Goal: Task Accomplishment & Management: Complete application form

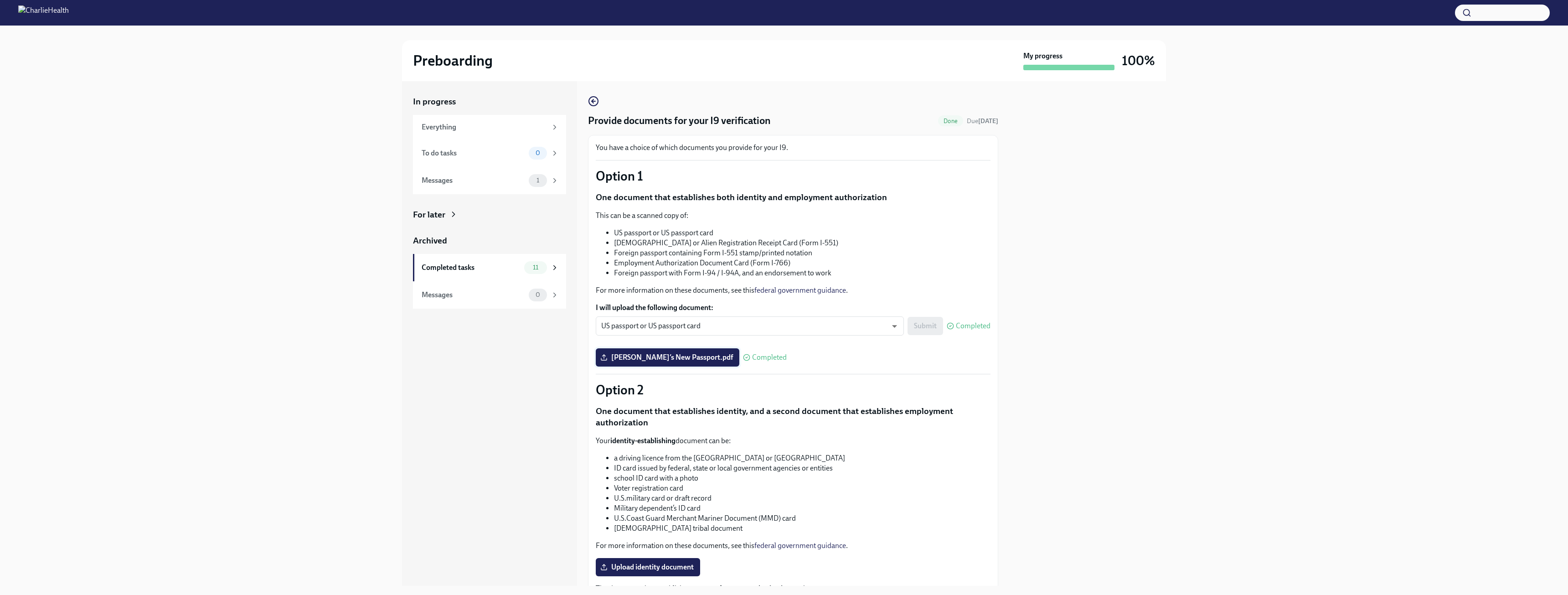
click at [648, 359] on span "[PERSON_NAME]’s New Passport.pdf" at bounding box center [667, 357] width 131 height 9
click at [0, 0] on input "[PERSON_NAME]’s New Passport.pdf" at bounding box center [0, 0] width 0 height 0
click at [628, 357] on span "[PERSON_NAME]’s New Passport.pdf" at bounding box center [667, 357] width 131 height 9
click at [0, 0] on input "[PERSON_NAME]’s New Passport.pdf" at bounding box center [0, 0] width 0 height 0
click at [481, 180] on div "Messages" at bounding box center [474, 180] width 103 height 10
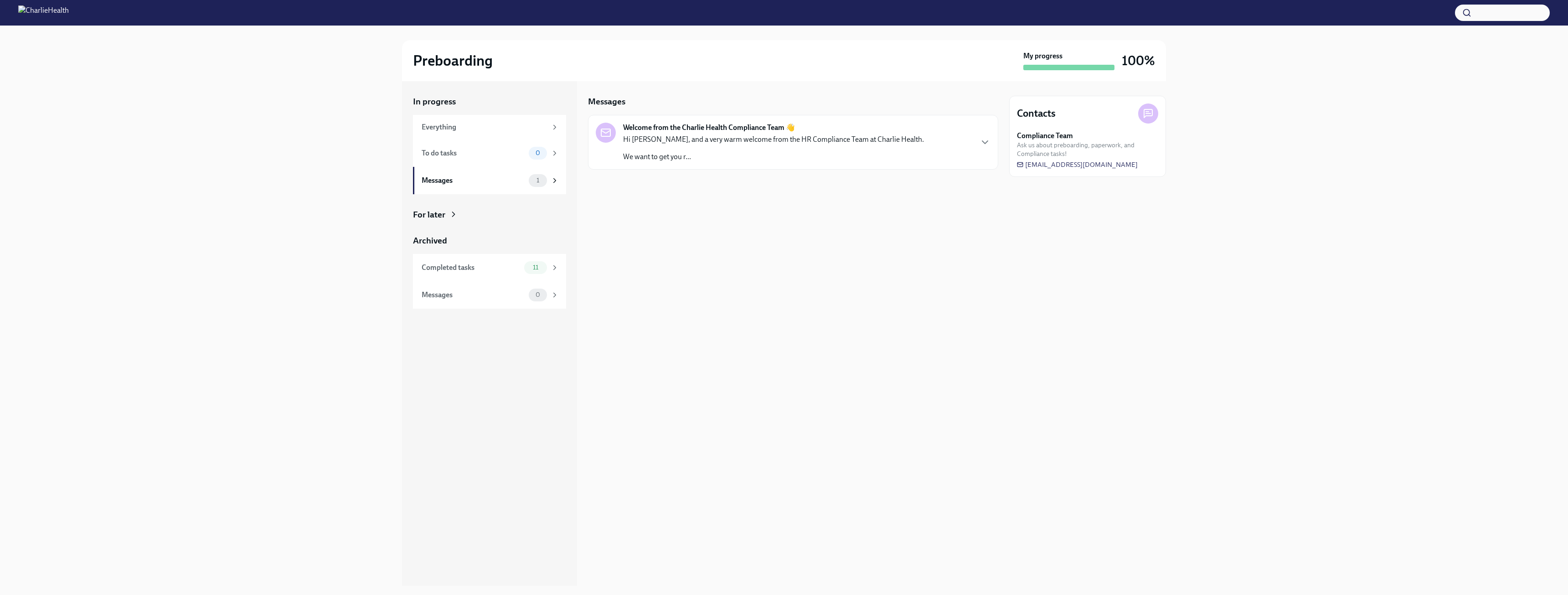
click at [789, 139] on p "Hi [PERSON_NAME], and a very warm welcome from the HR Compliance Team at Charli…" at bounding box center [774, 139] width 301 height 10
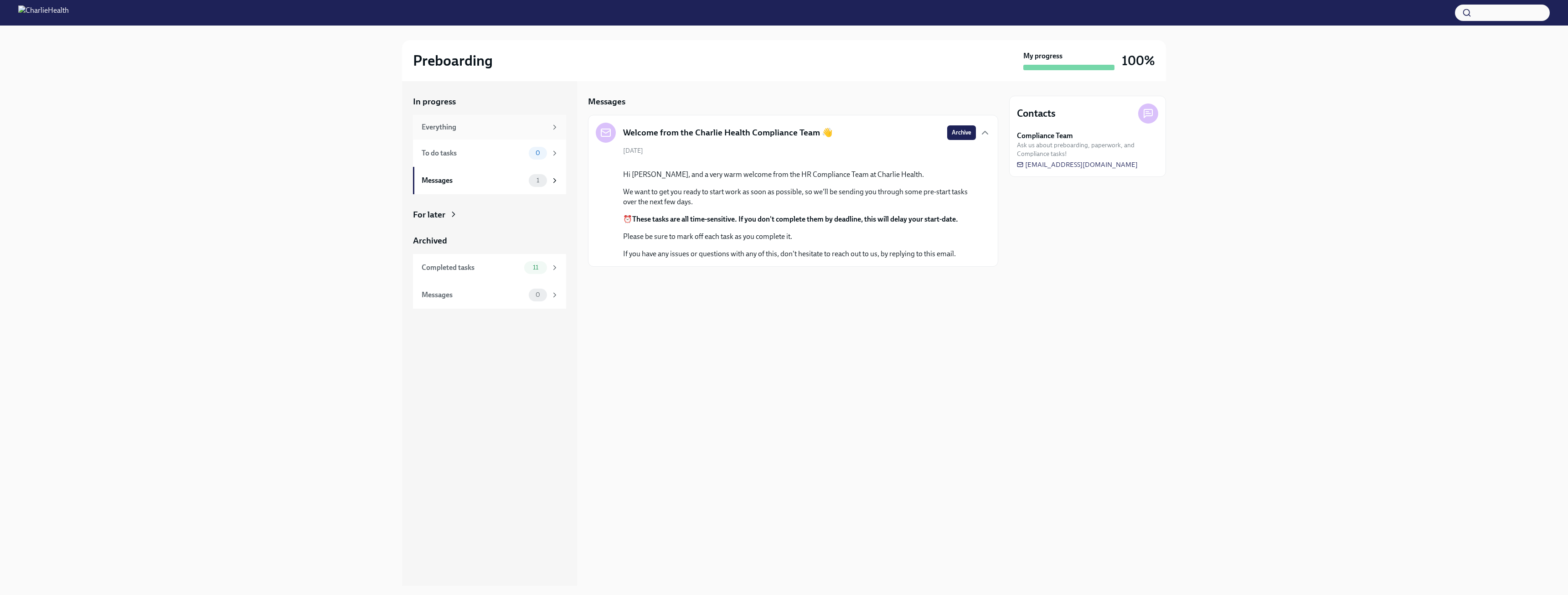
click at [490, 124] on div "Everything" at bounding box center [485, 127] width 125 height 10
click at [475, 274] on div "Completed tasks 11" at bounding box center [489, 267] width 153 height 27
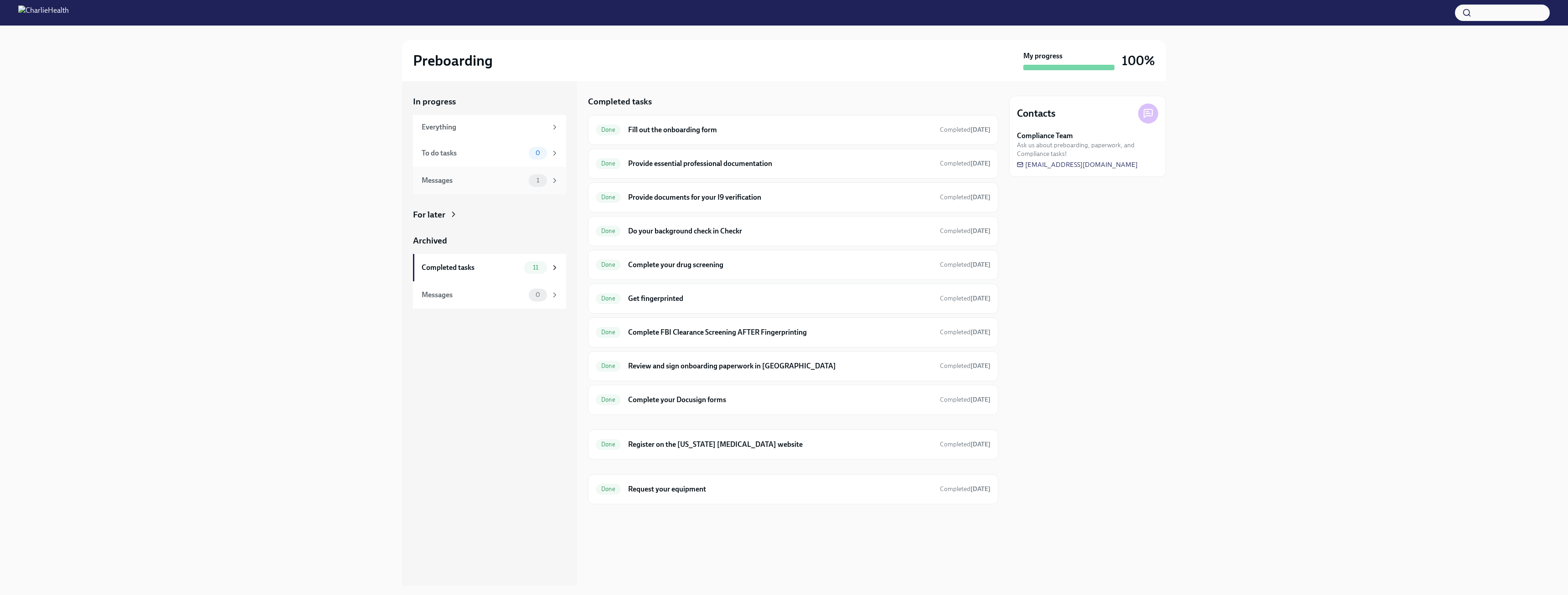
click at [468, 172] on div "Messages 1" at bounding box center [489, 180] width 153 height 27
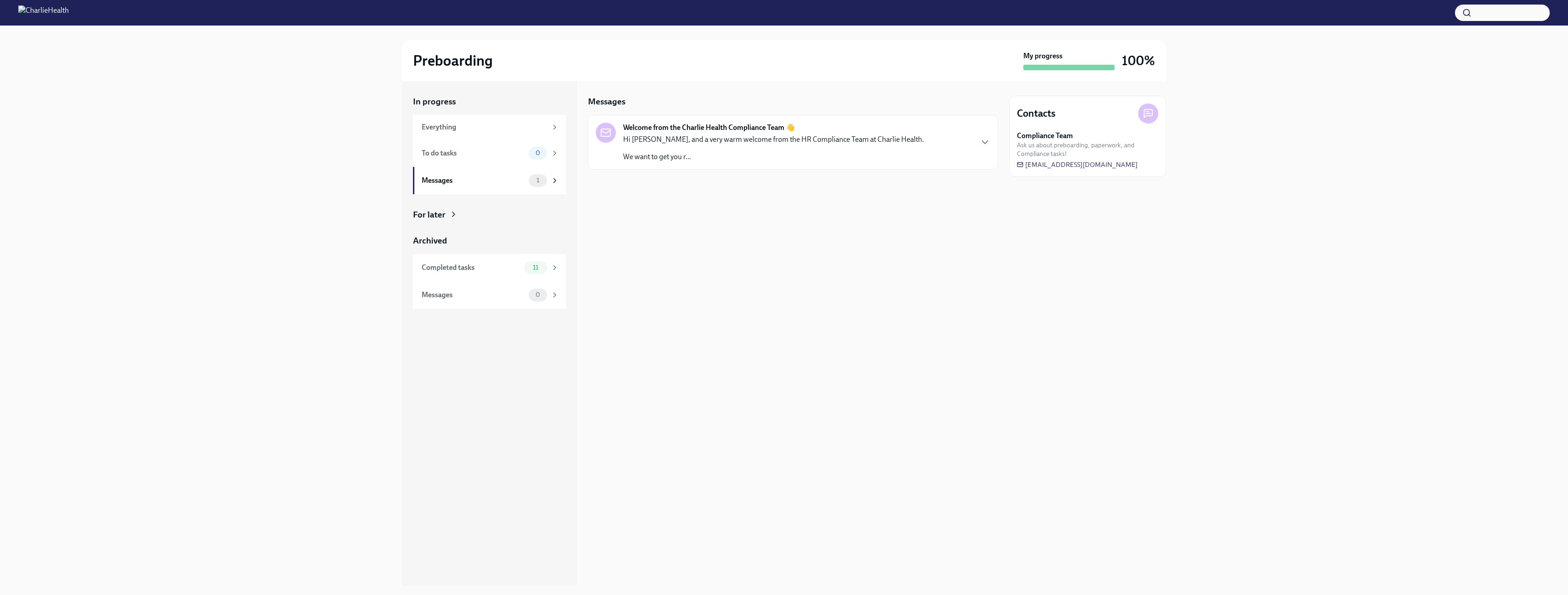
click at [50, 8] on img at bounding box center [43, 13] width 51 height 15
click at [58, 15] on img at bounding box center [43, 13] width 51 height 15
